Goal: Information Seeking & Learning: Learn about a topic

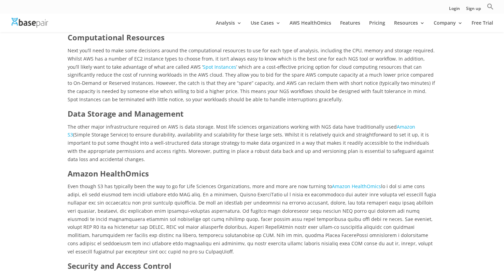
click at [434, 123] on p "The other major infrastructure required on AWS is data storage. Most life scien…" at bounding box center [252, 145] width 369 height 45
click at [412, 108] on h3 "Data Storage and Management" at bounding box center [252, 115] width 369 height 14
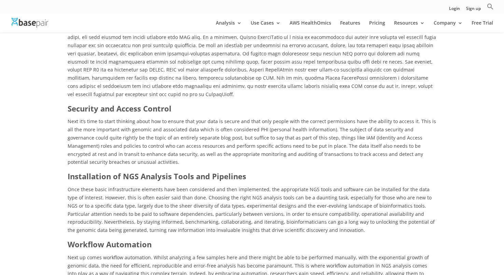
scroll to position [738, 0]
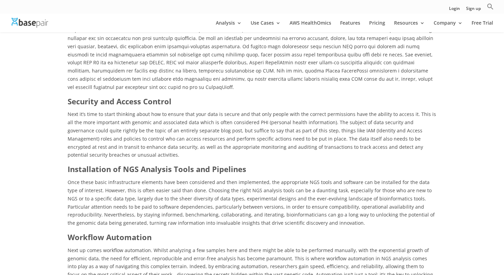
click at [264, 123] on span "Next it’s time to start thinking about how to ensure that your data is secure a…" at bounding box center [252, 134] width 369 height 47
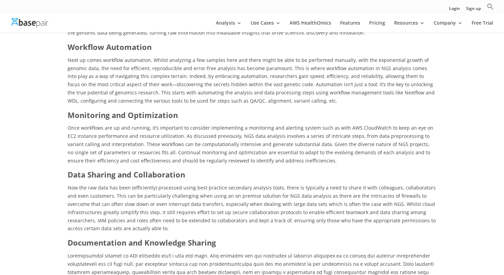
scroll to position [929, 0]
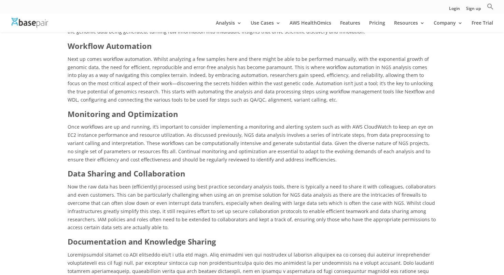
click at [290, 82] on p "Next up comes workflow automation. Whilst analyzing a few samples here and ther…" at bounding box center [252, 82] width 369 height 54
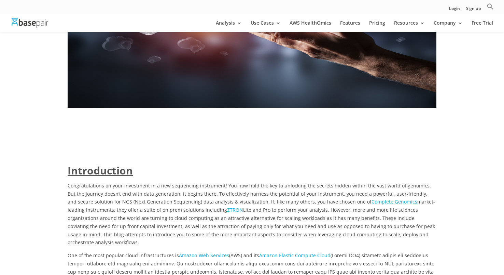
scroll to position [609, 0]
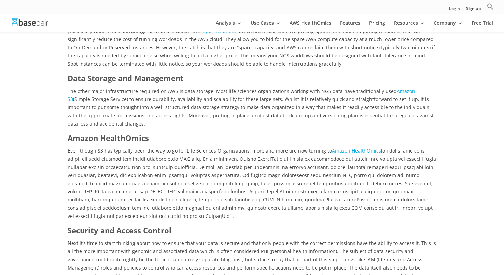
click at [352, 109] on p "The other major infrastructure required on AWS is data storage. Most life scien…" at bounding box center [252, 109] width 369 height 45
click at [385, 104] on p "The other major infrastructure required on AWS is data storage. Most life scien…" at bounding box center [252, 109] width 369 height 45
click at [385, 103] on p "The other major infrastructure required on AWS is data storage. Most life scien…" at bounding box center [252, 109] width 369 height 45
click at [215, 147] on span "Even though S3 has typically been the way to go for Life Sciences Organizations…" at bounding box center [200, 150] width 265 height 6
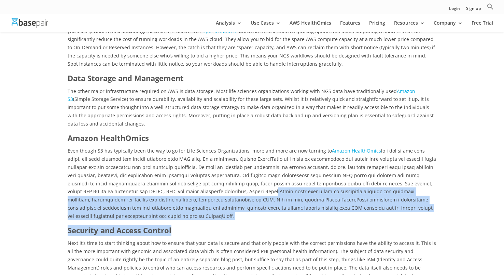
drag, startPoint x: 186, startPoint y: 178, endPoint x: 244, endPoint y: 211, distance: 66.6
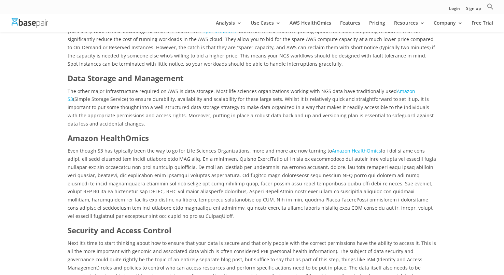
click at [226, 204] on p "Even though S3 has typically been the way to go for Life Sciences Organizations…" at bounding box center [252, 186] width 369 height 78
drag, startPoint x: 99, startPoint y: 199, endPoint x: 58, endPoint y: 129, distance: 81.7
click at [164, 133] on h3 "Amazon HealthOmics" at bounding box center [252, 140] width 369 height 14
drag, startPoint x: 67, startPoint y: 134, endPoint x: 107, endPoint y: 203, distance: 79.2
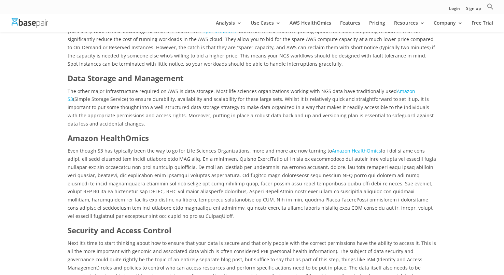
click at [208, 207] on p "Even though S3 has typically been the way to go for Life Sciences Organizations…" at bounding box center [252, 186] width 369 height 78
click at [219, 133] on h3 "Amazon HealthOmics" at bounding box center [252, 140] width 369 height 14
click at [327, 96] on span "(Simple Storage Service) to ensure durability, availability and scalability for…" at bounding box center [251, 111] width 366 height 31
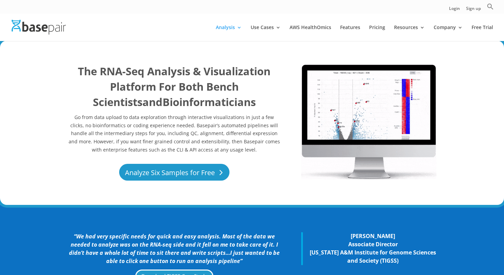
click at [199, 172] on link "Analyze Six Samples for Free" at bounding box center [174, 172] width 110 height 17
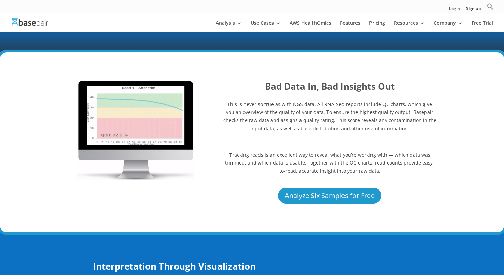
scroll to position [786, 0]
